Goal: Information Seeking & Learning: Learn about a topic

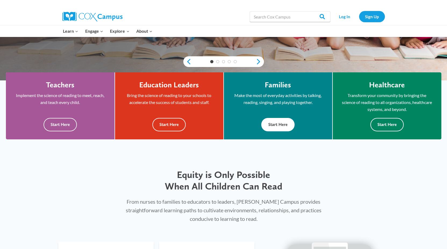
scroll to position [134, 0]
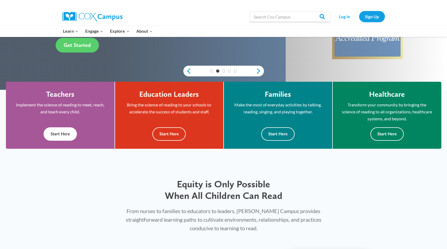
click at [68, 134] on button "Start Here" at bounding box center [59, 134] width 33 height 13
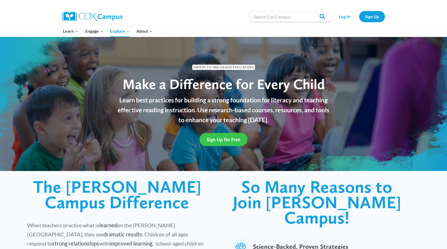
click at [217, 139] on span "Sign Up for Free" at bounding box center [223, 140] width 34 height 6
